Goal: Navigation & Orientation: Find specific page/section

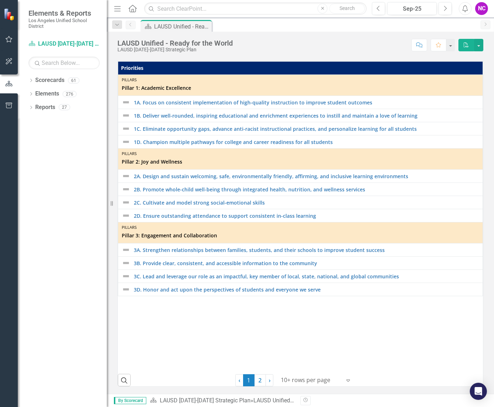
scroll to position [238, 0]
click at [47, 80] on link "Scorecards" at bounding box center [49, 80] width 29 height 8
click at [69, 80] on div "61" at bounding box center [73, 80] width 11 height 6
click at [31, 79] on icon at bounding box center [31, 80] width 2 height 3
click at [43, 92] on link "LAUSD [DATE]-[DATE] Strategic Plan" at bounding box center [73, 94] width 68 height 8
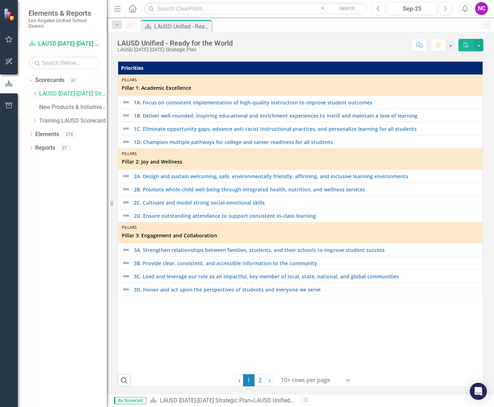
click at [35, 92] on icon "Dropdown" at bounding box center [34, 94] width 5 height 4
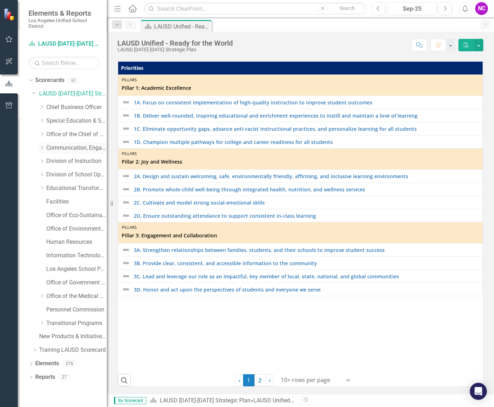
click at [77, 150] on link "Communication, Engagement & Collaboration" at bounding box center [76, 148] width 61 height 8
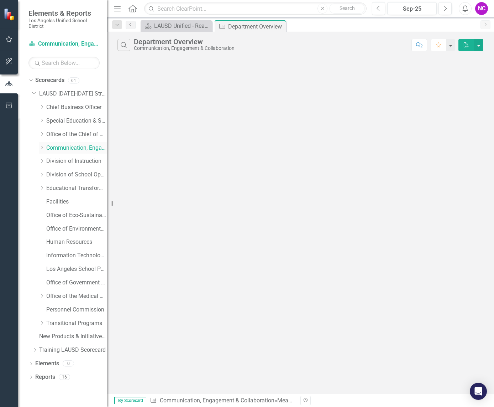
click at [43, 148] on icon "Dropdown" at bounding box center [41, 147] width 5 height 4
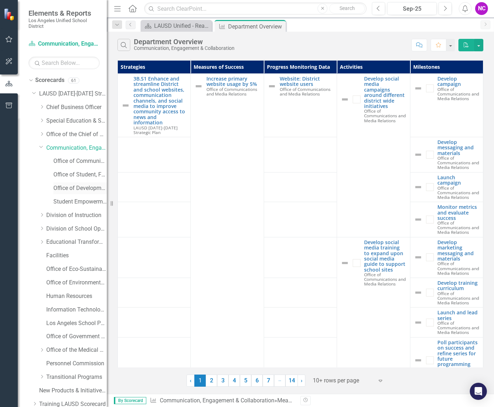
click at [80, 187] on link "Office of Development and Civic Engagement" at bounding box center [79, 188] width 53 height 8
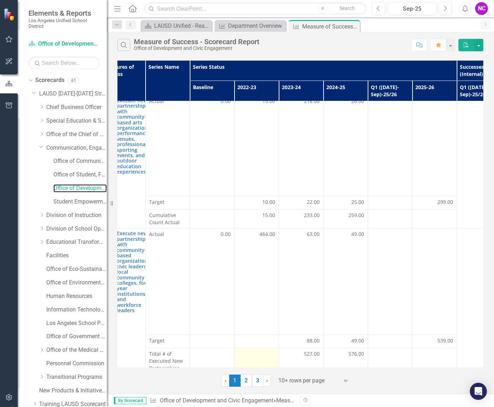
scroll to position [0, 61]
